Goal: Information Seeking & Learning: Compare options

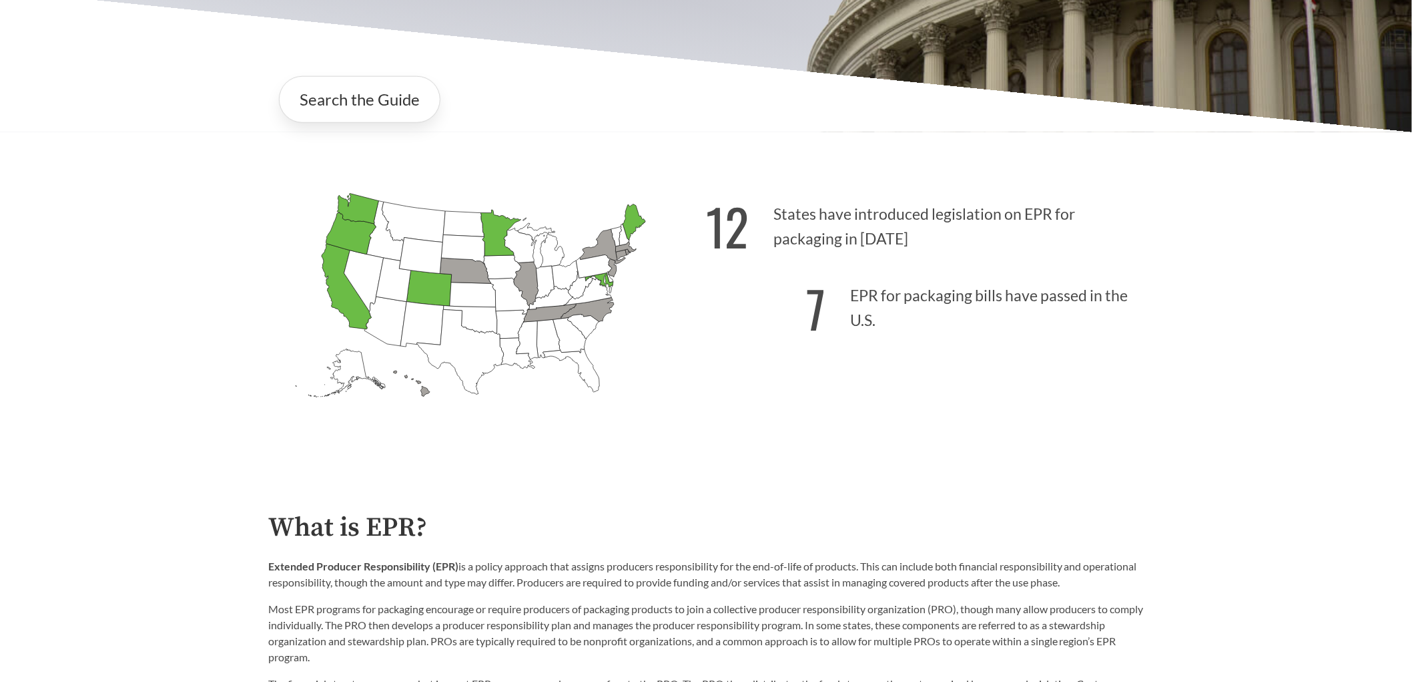
scroll to position [370, 0]
click at [355, 111] on link "Search the Guide" at bounding box center [360, 98] width 162 height 47
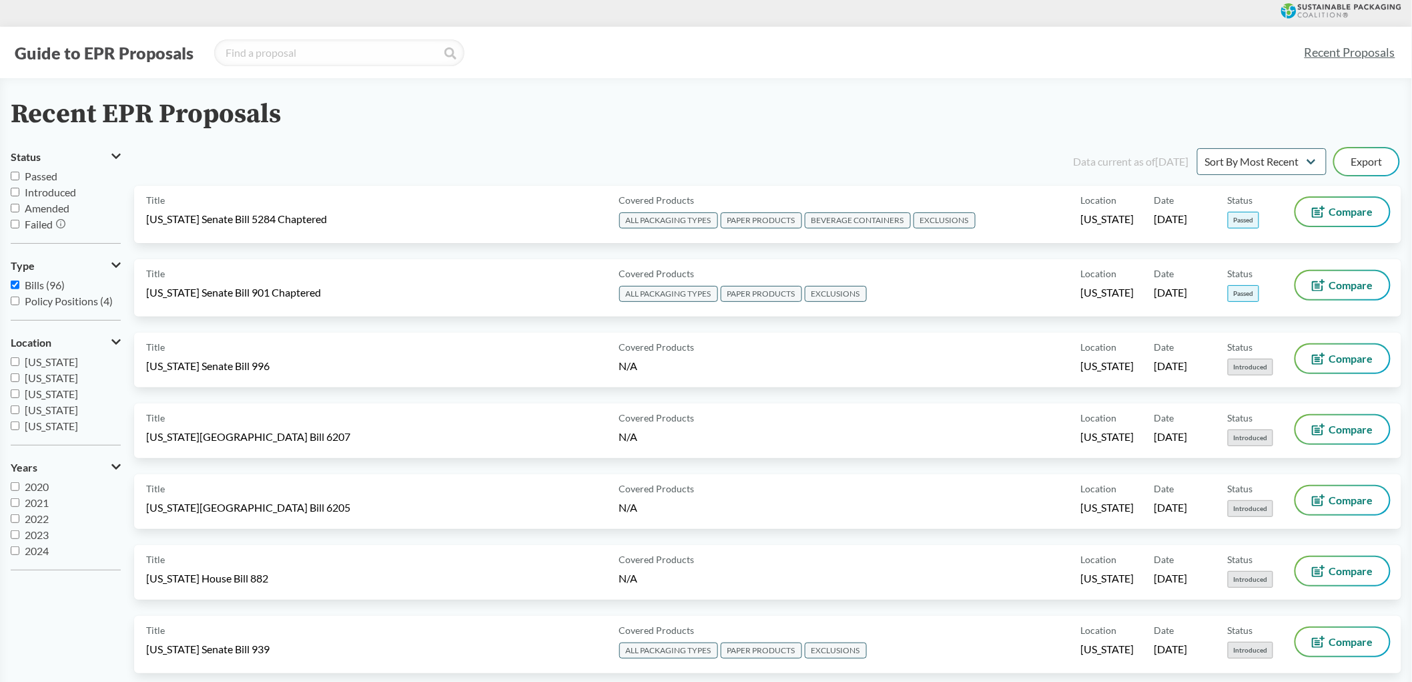
click at [18, 178] on input "Passed" at bounding box center [15, 176] width 9 height 9
checkbox input "true"
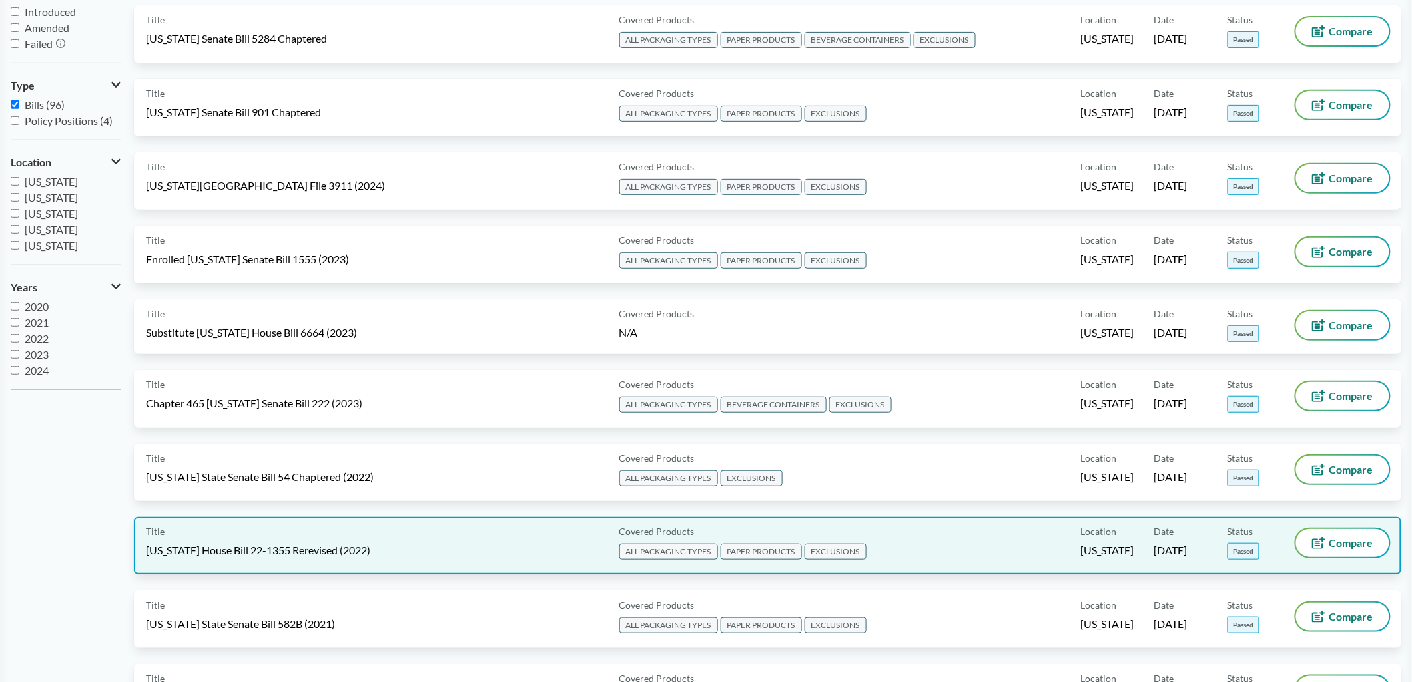
scroll to position [222, 0]
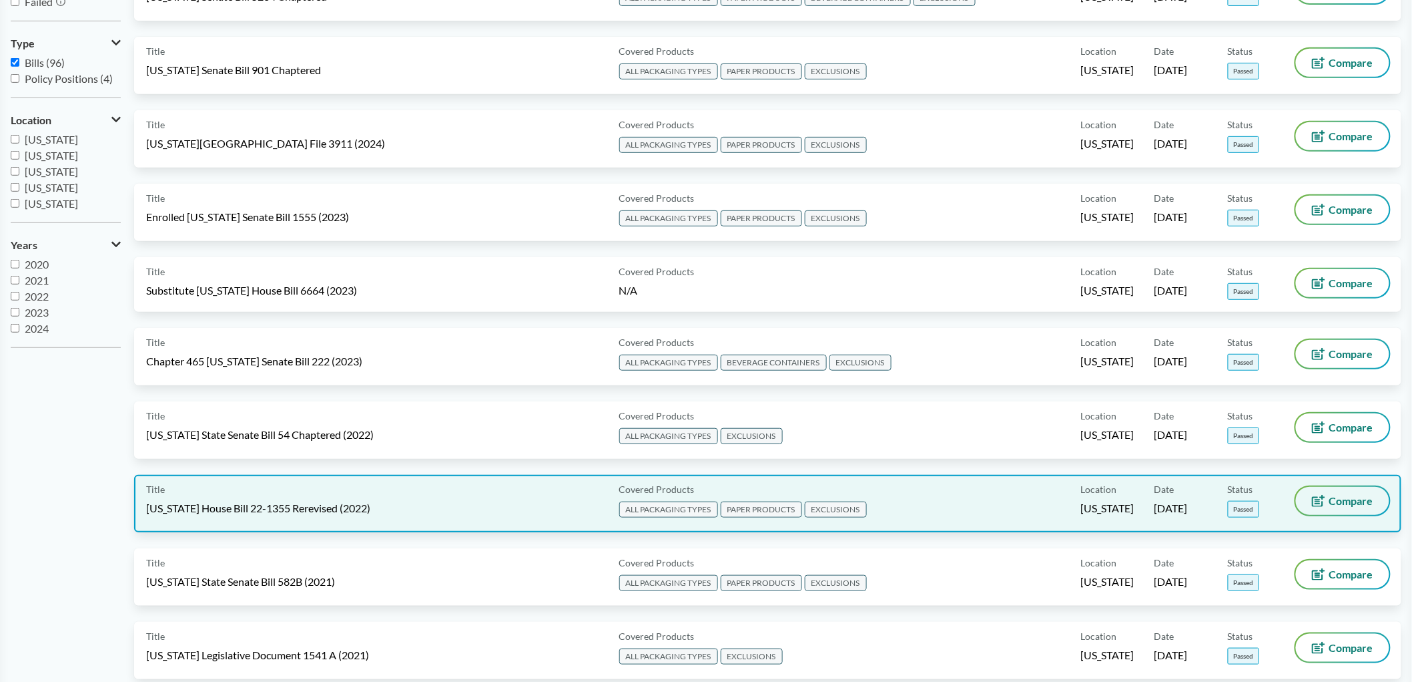
click at [1333, 497] on button "Compare" at bounding box center [1342, 501] width 93 height 28
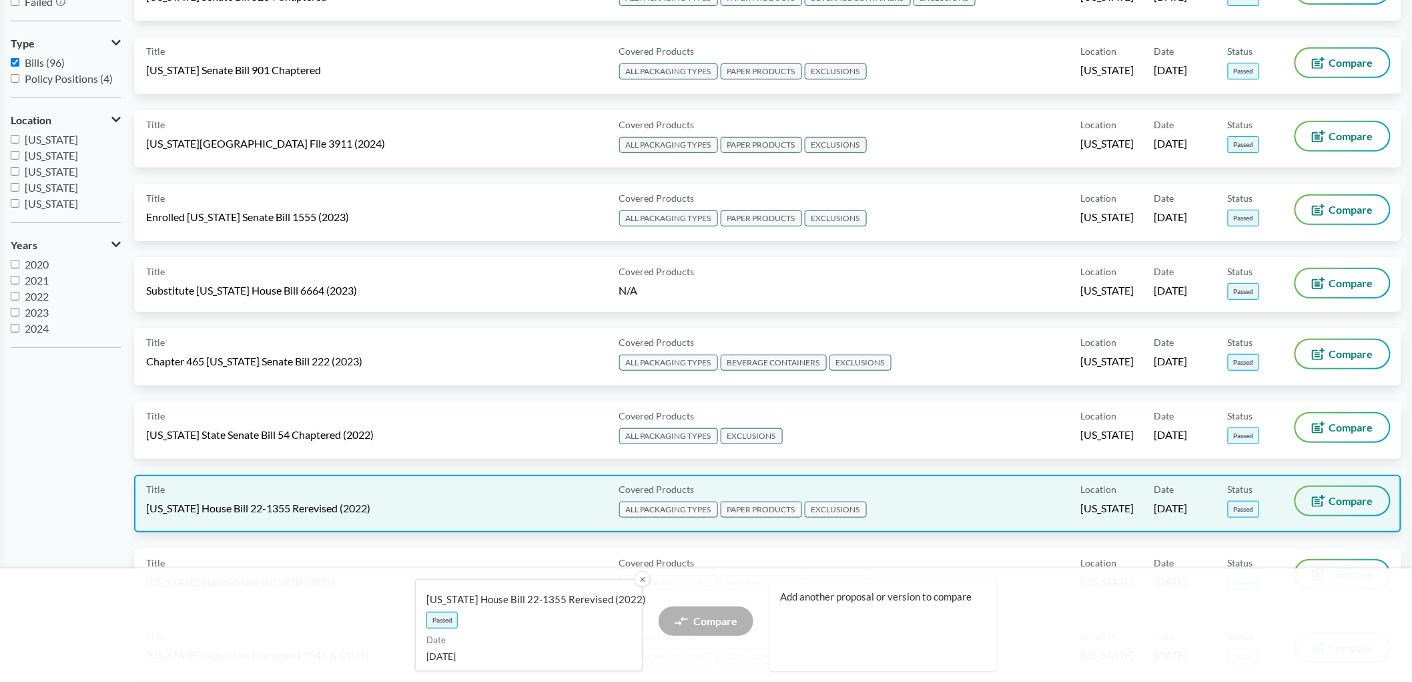
scroll to position [370, 0]
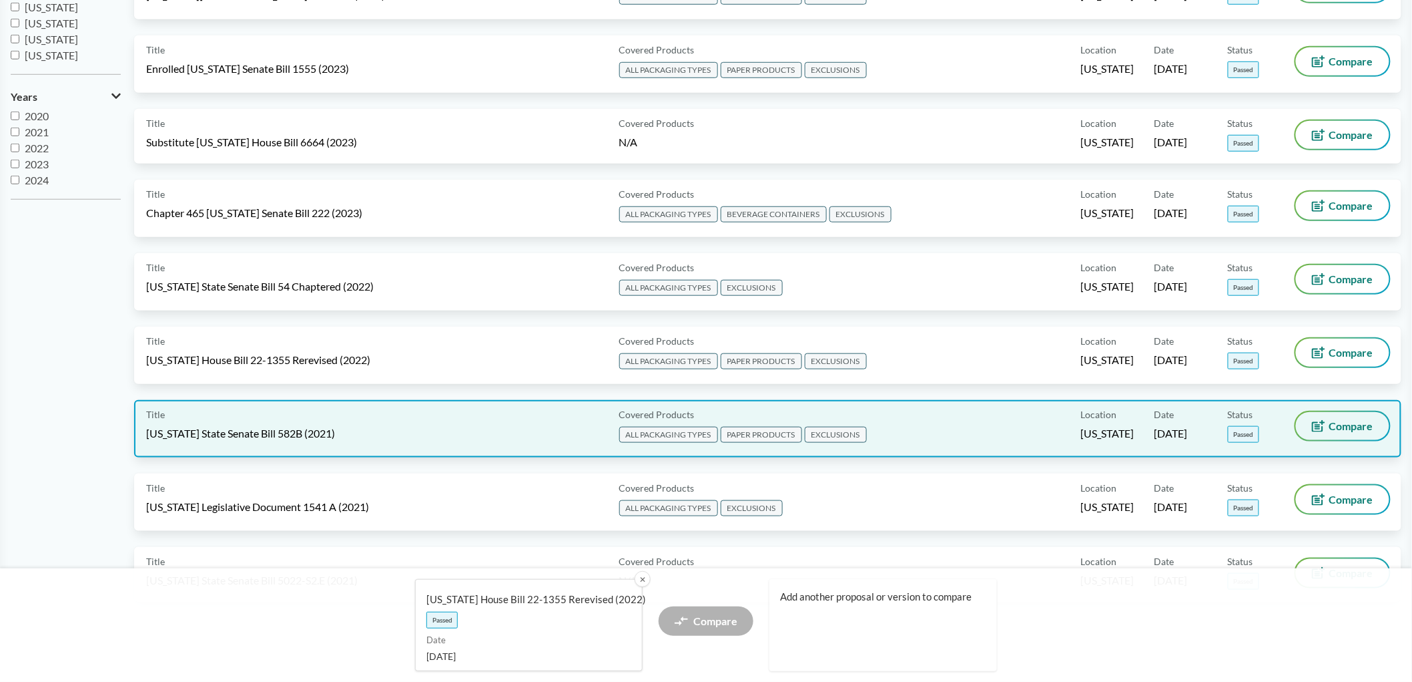
click at [1350, 421] on span "Compare" at bounding box center [1352, 426] width 44 height 11
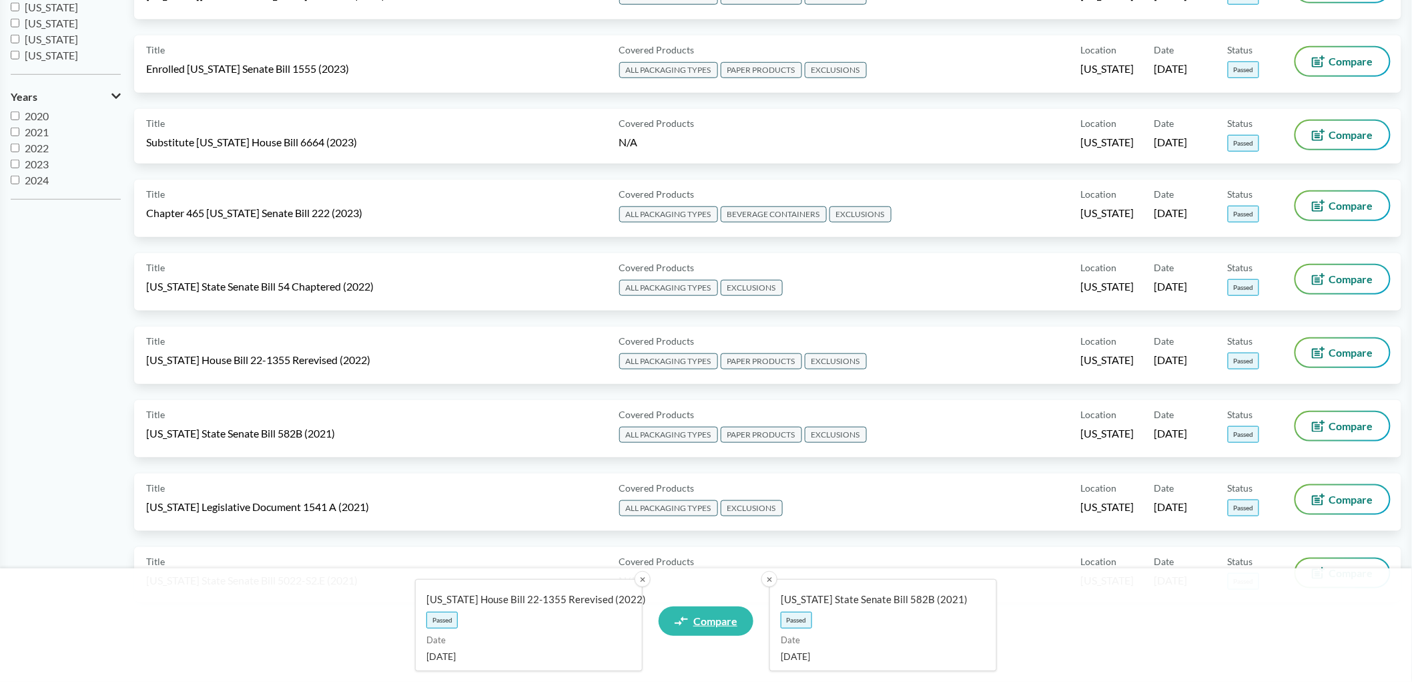
click at [710, 619] on span "Compare" at bounding box center [716, 620] width 44 height 11
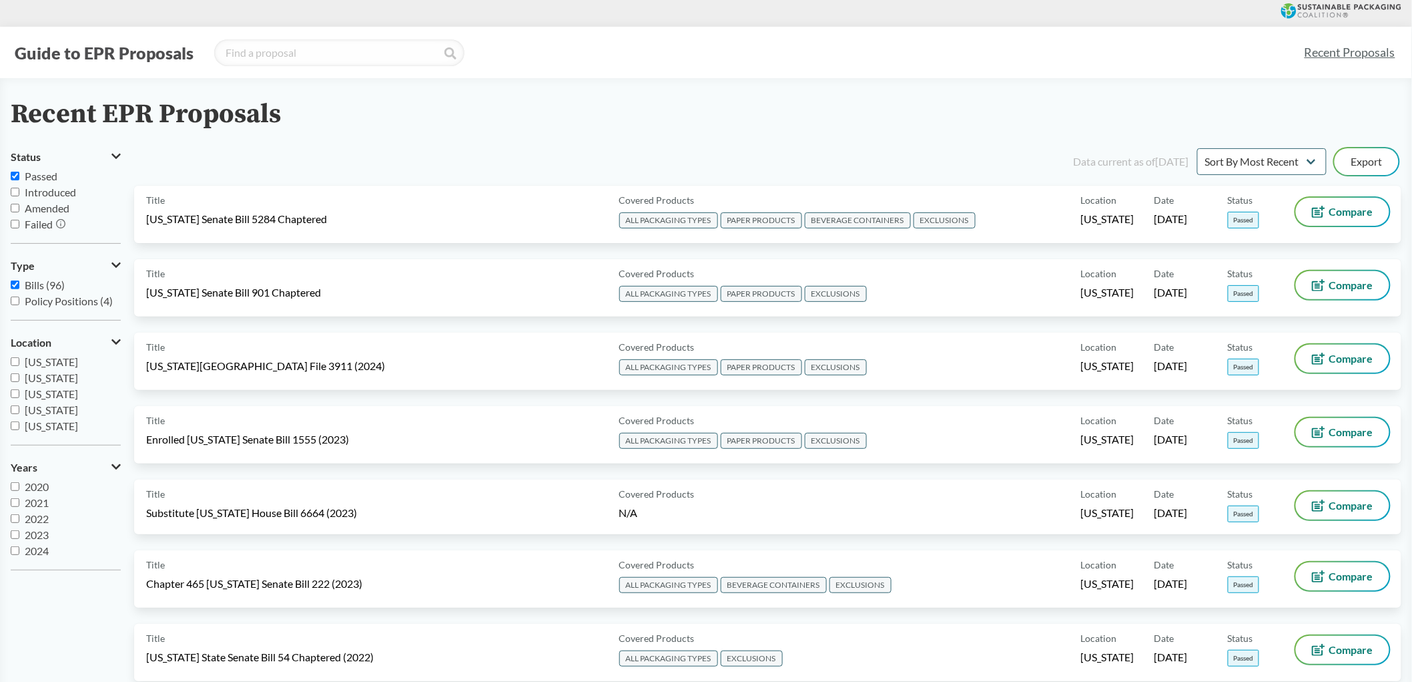
select select "SB582B"
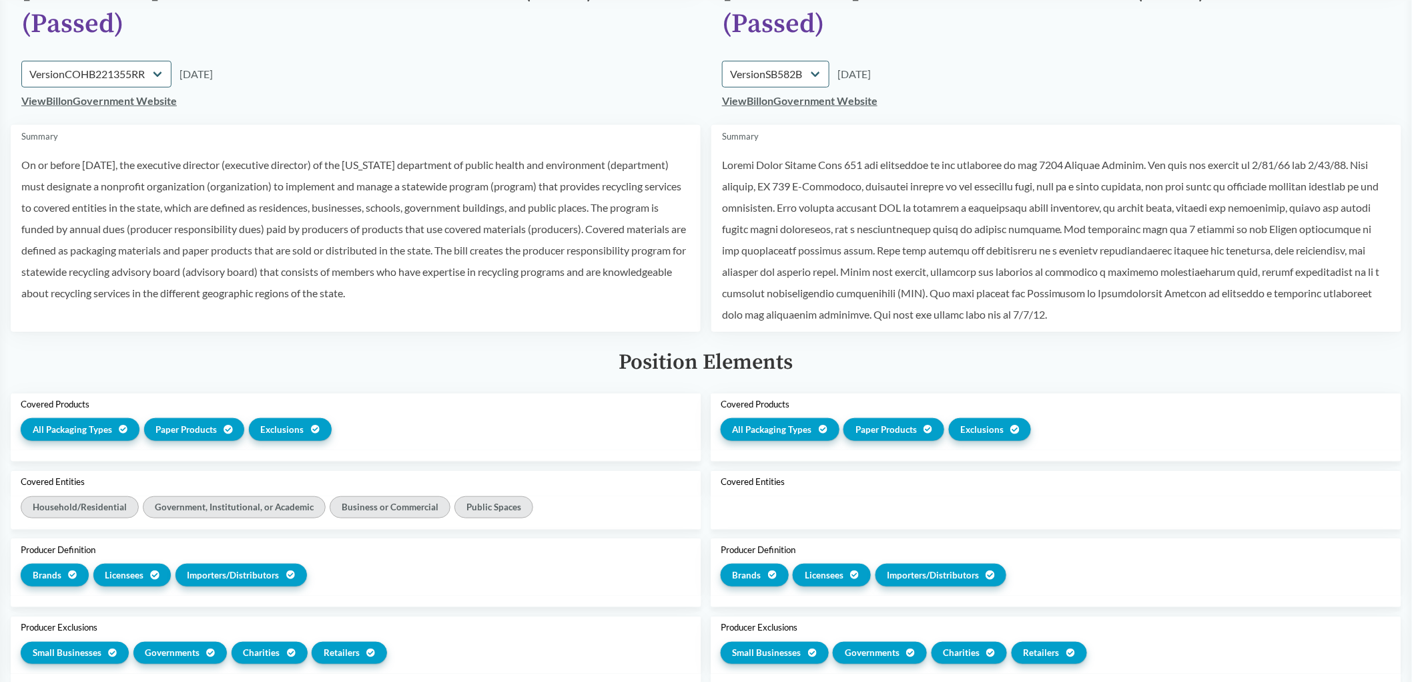
scroll to position [296, 0]
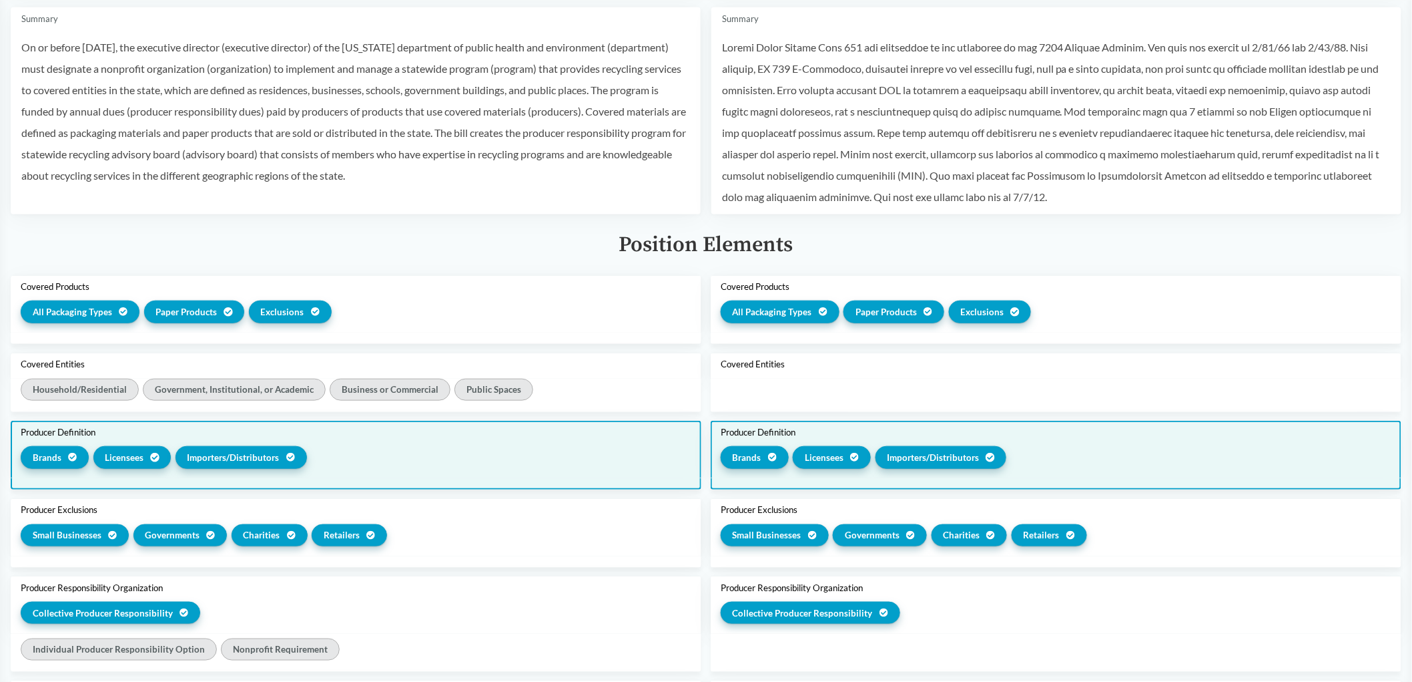
click at [494, 455] on div "Brands Licensees Importers/​Distributors" at bounding box center [356, 459] width 671 height 27
